Goal: Transaction & Acquisition: Purchase product/service

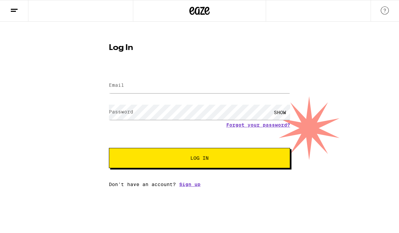
click at [143, 100] on form "Email Email Password Password SHOW Forgot your password? Log In" at bounding box center [199, 118] width 181 height 99
click at [134, 83] on input "Email" at bounding box center [199, 85] width 181 height 15
type input "[PERSON_NAME][EMAIL_ADDRESS][PERSON_NAME][DOMAIN_NAME]"
click at [200, 159] on button "Log In" at bounding box center [199, 158] width 181 height 20
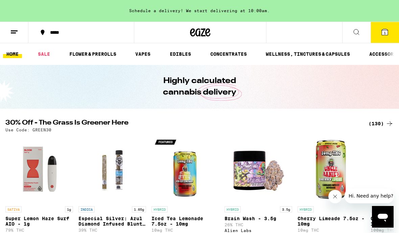
click at [87, 48] on ul "HOME SALE FLOWER & PREROLLS VAPES EDIBLES CONCENTRATES WELLNESS, TINCTURES & CA…" at bounding box center [199, 54] width 399 height 22
click at [86, 57] on link "FLOWER & PREROLLS" at bounding box center [93, 54] width 54 height 8
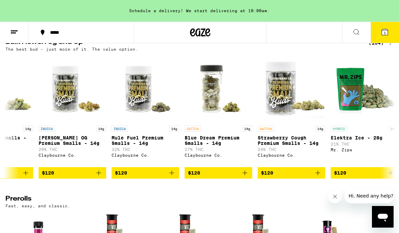
scroll to position [0, 5813]
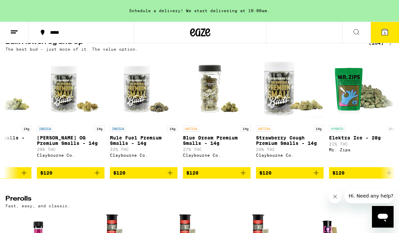
click at [319, 177] on icon "Add to bag" at bounding box center [316, 173] width 8 height 8
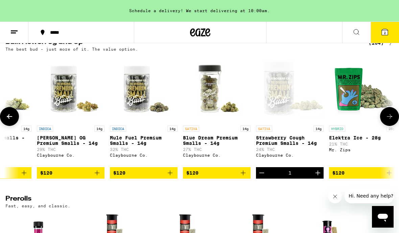
click at [386, 32] on span "2" at bounding box center [385, 33] width 2 height 4
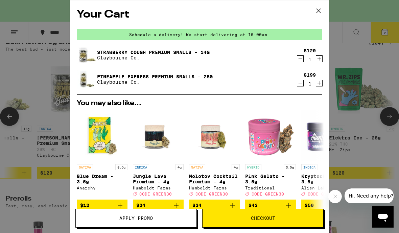
click at [299, 85] on icon "Decrement" at bounding box center [300, 83] width 6 height 8
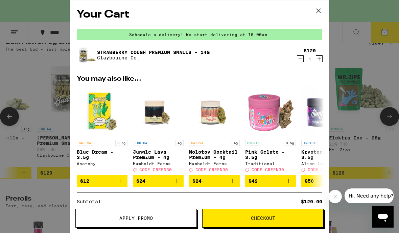
click at [320, 10] on icon at bounding box center [319, 11] width 10 height 10
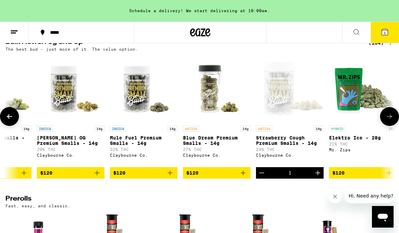
click at [12, 39] on button at bounding box center [14, 32] width 28 height 21
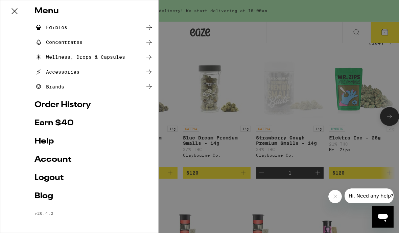
scroll to position [78, 0]
click at [46, 159] on link "Account" at bounding box center [93, 160] width 119 height 8
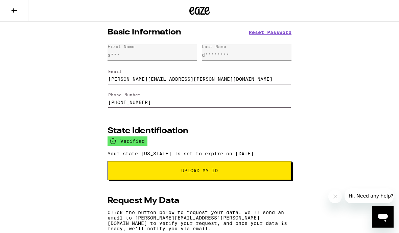
click at [15, 14] on icon at bounding box center [14, 10] width 8 height 8
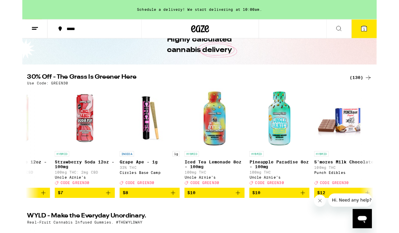
scroll to position [0, 402]
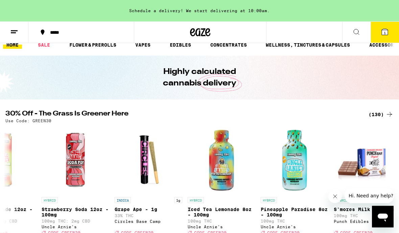
click at [378, 117] on div "(130)" at bounding box center [381, 115] width 25 height 8
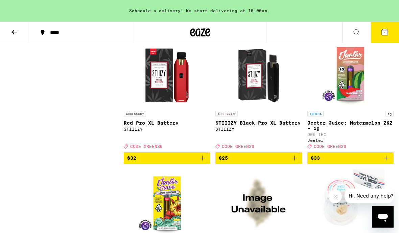
scroll to position [3640, 0]
